Goal: Information Seeking & Learning: Compare options

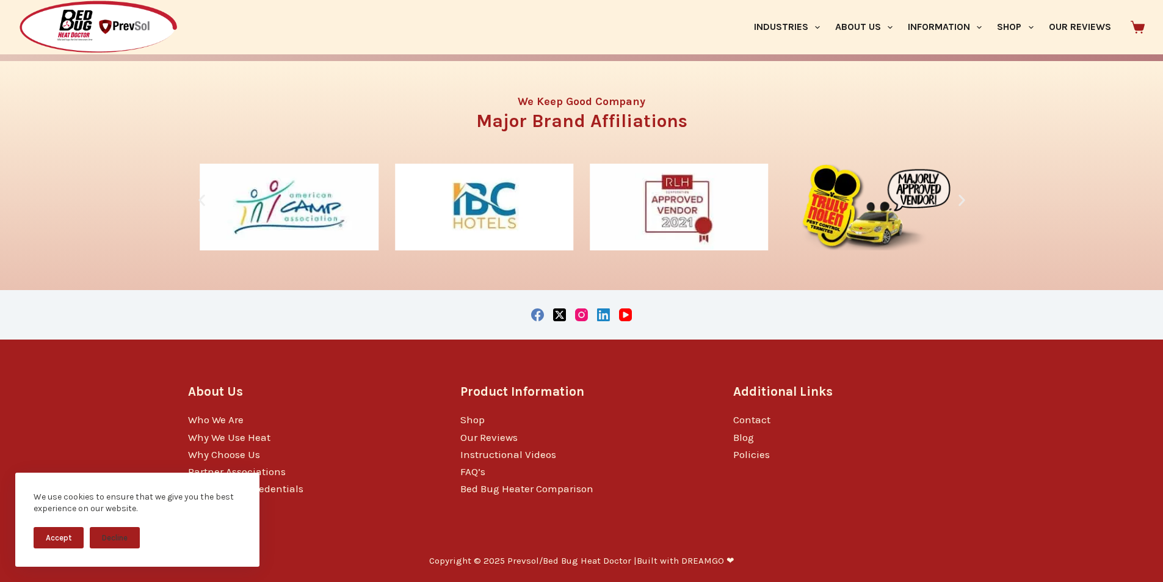
scroll to position [2493, 0]
click at [663, 399] on div "About Us Who We Are Why We Use Heat Why Choose Us Partner Associations Governme…" at bounding box center [582, 439] width 788 height 200
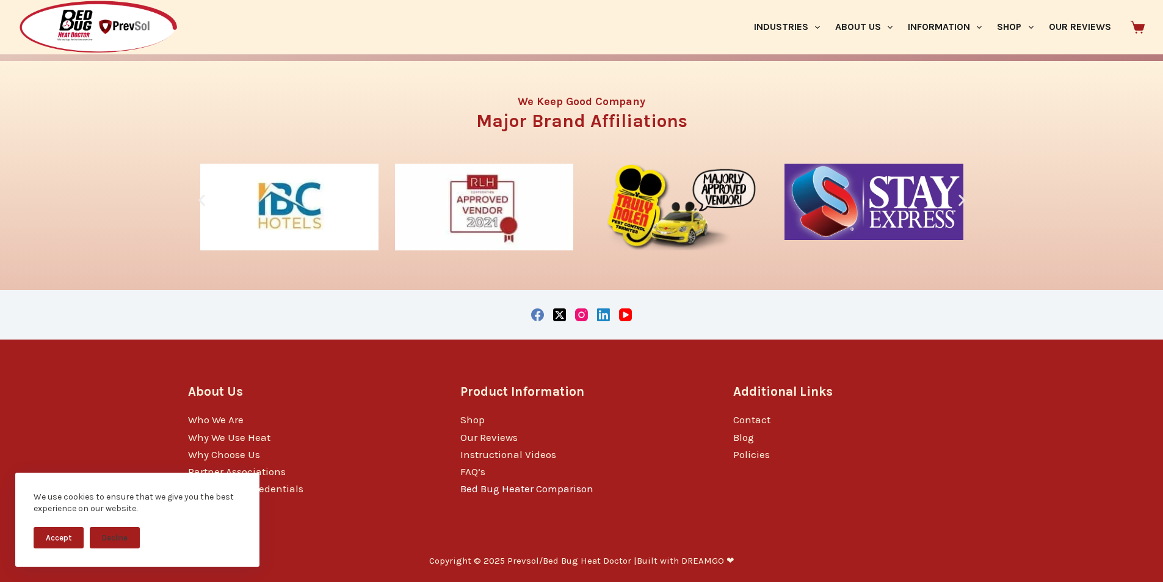
click at [487, 495] on link "Bed Bug Heater Comparison" at bounding box center [526, 488] width 133 height 12
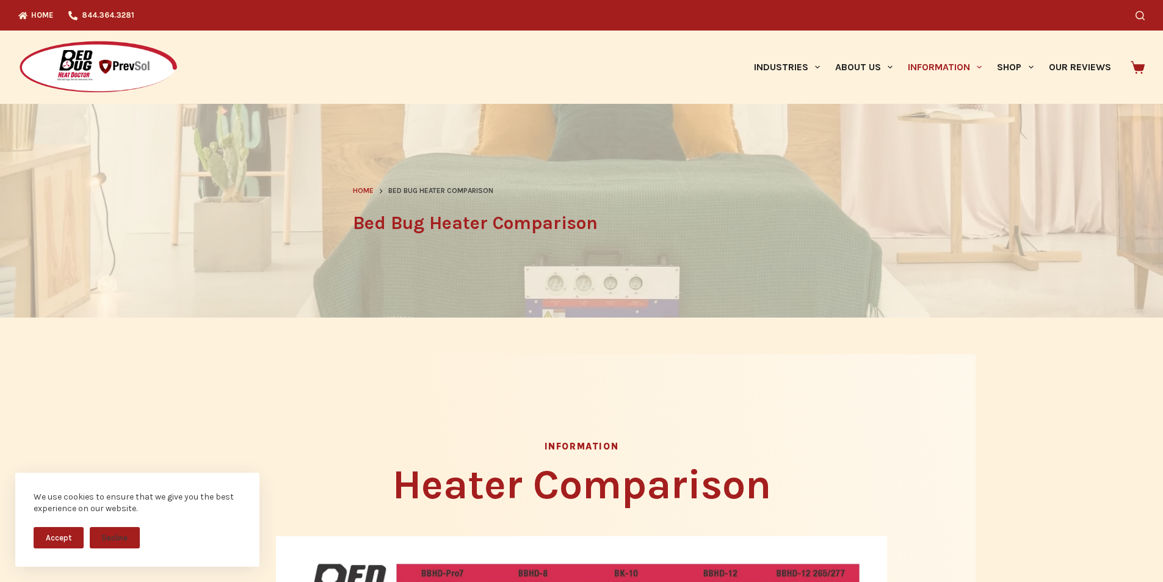
click at [355, 186] on span "Home" at bounding box center [363, 190] width 21 height 9
